Goal: Navigation & Orientation: Go to known website

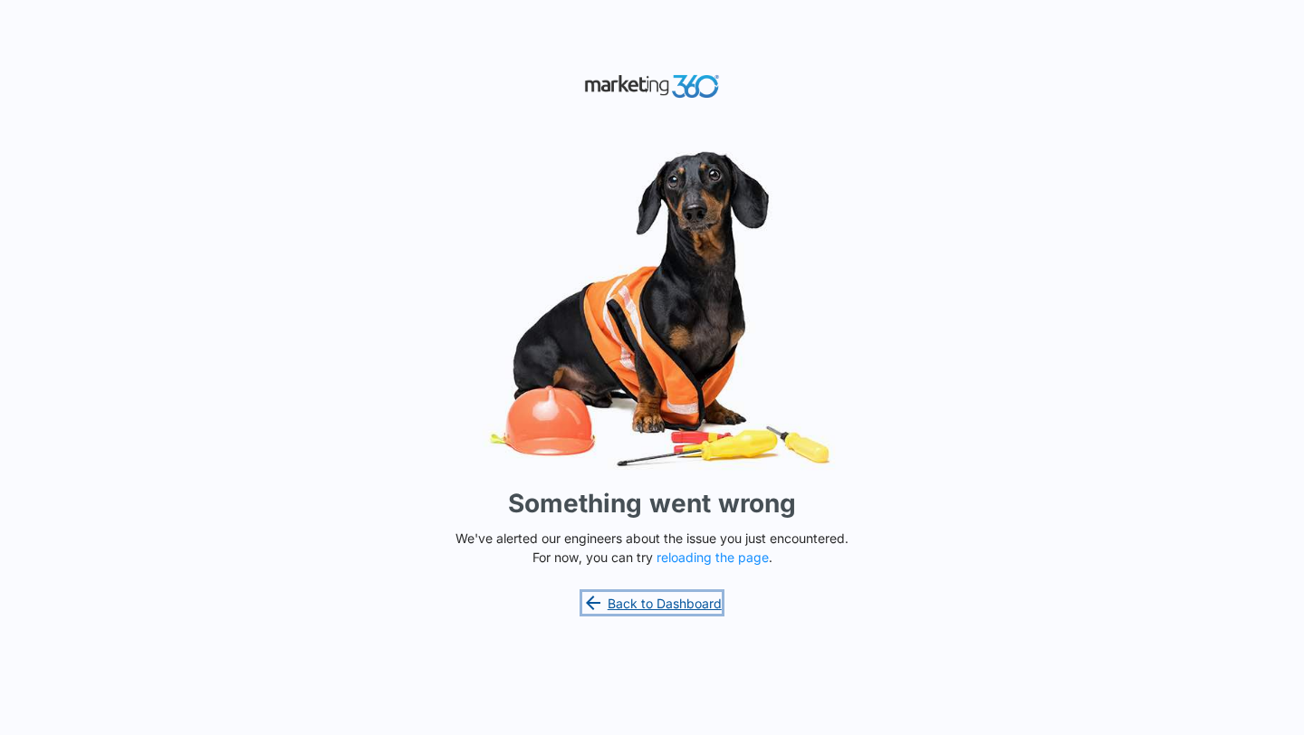
click at [701, 603] on link "Back to Dashboard" at bounding box center [651, 603] width 139 height 22
click at [695, 556] on button "reloading the page" at bounding box center [712, 558] width 112 height 14
